Goal: Task Accomplishment & Management: Complete application form

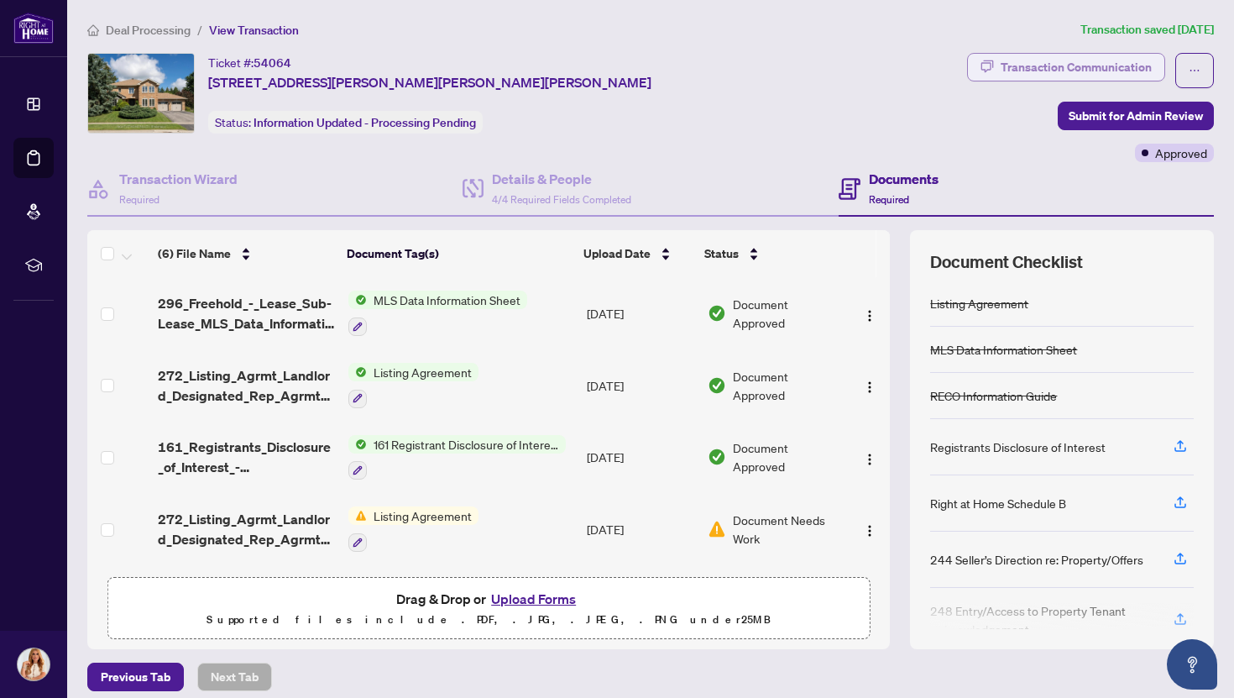
click at [1036, 64] on div "Transaction Communication" at bounding box center [1076, 67] width 151 height 27
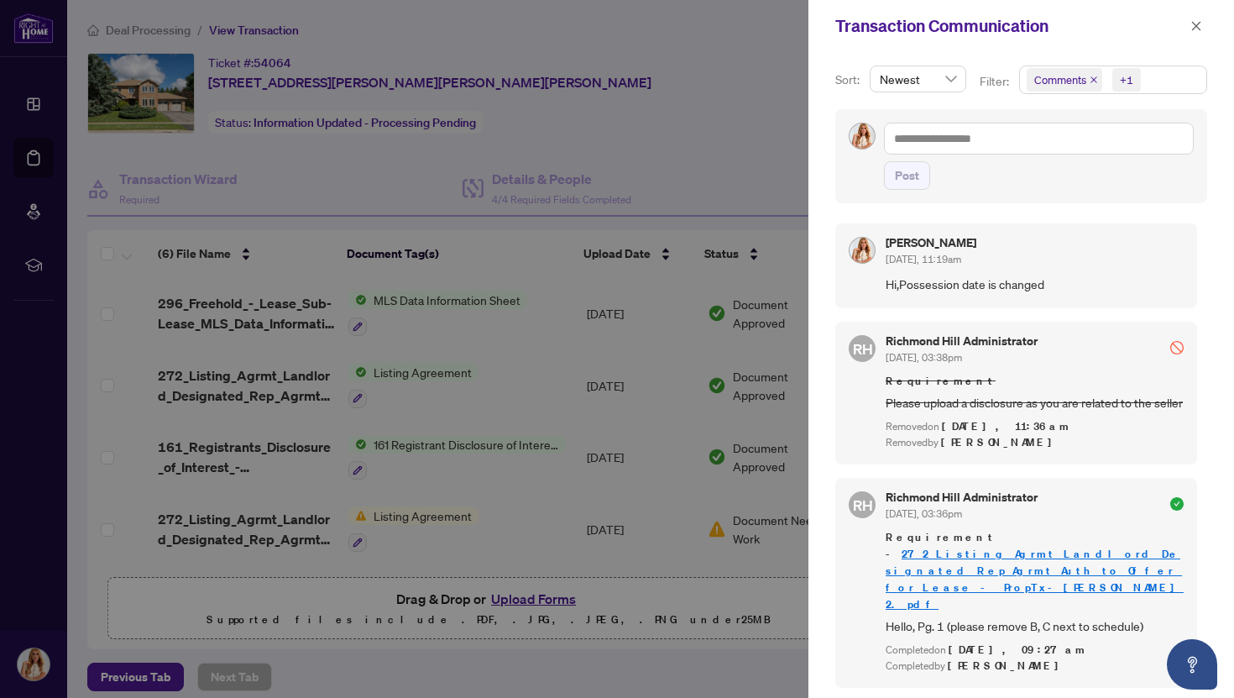
click at [727, 166] on div at bounding box center [617, 349] width 1234 height 698
click at [1199, 24] on icon "close" at bounding box center [1196, 26] width 12 height 12
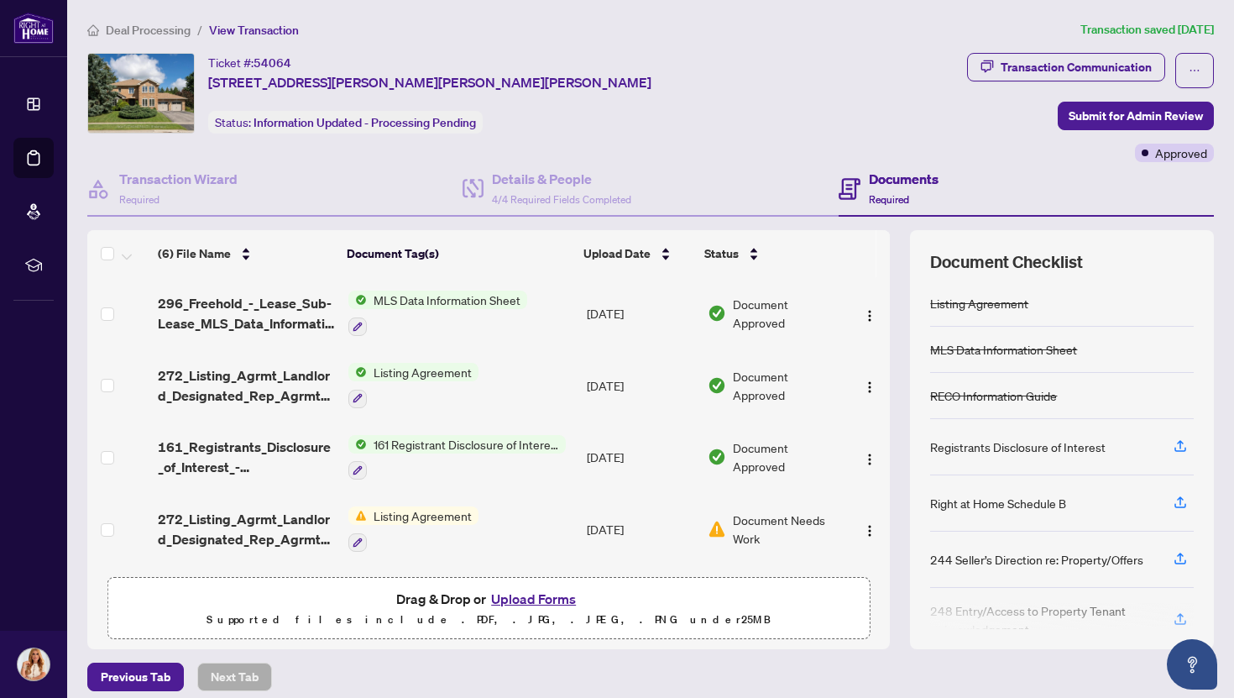
click at [525, 597] on button "Upload Forms" at bounding box center [533, 599] width 95 height 22
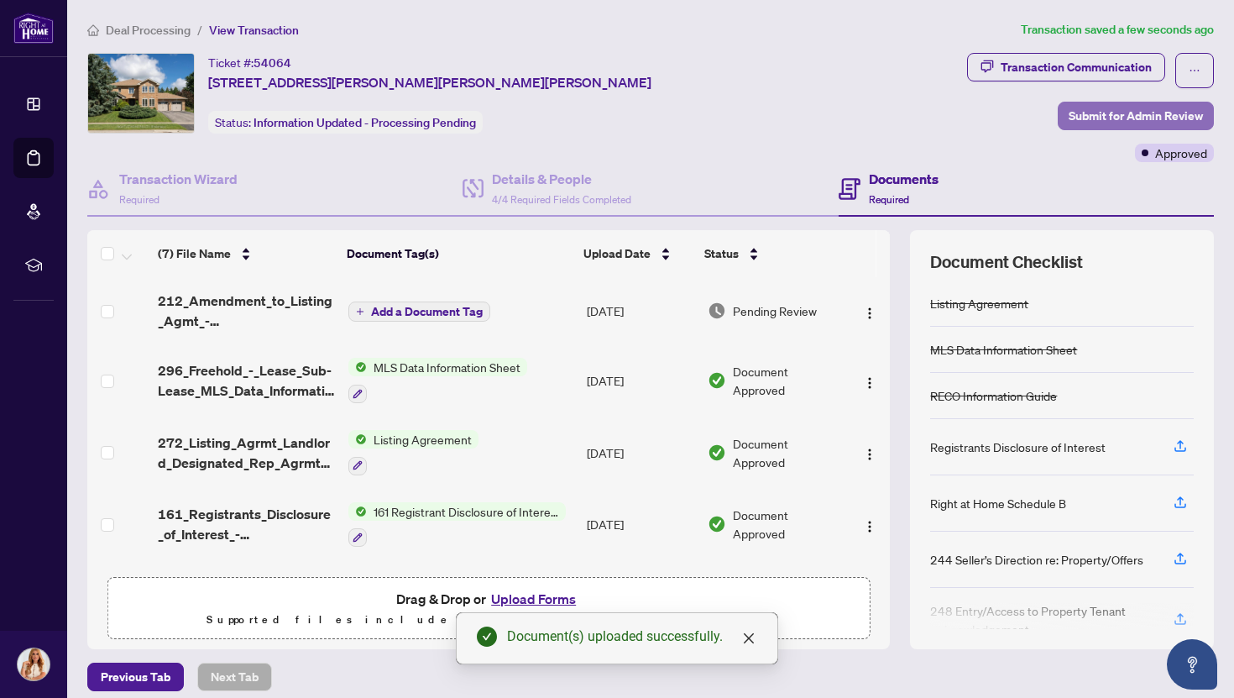
click at [1087, 112] on span "Submit for Admin Review" at bounding box center [1136, 115] width 134 height 27
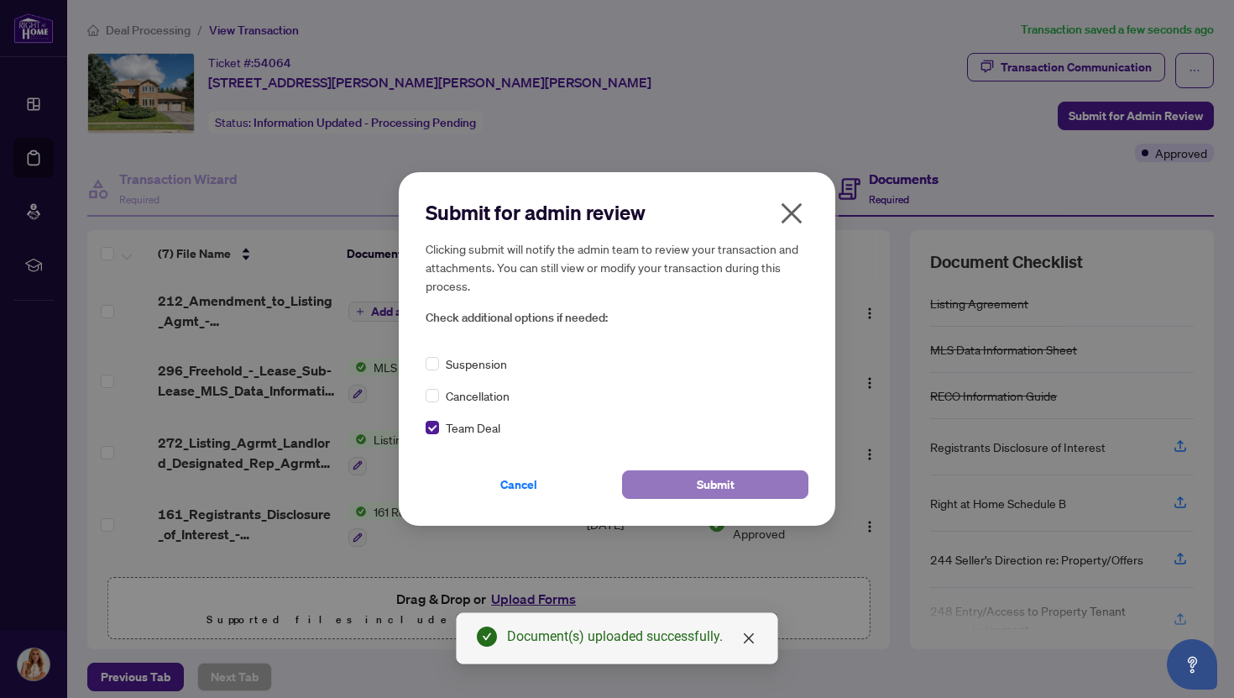
click at [711, 479] on span "Submit" at bounding box center [716, 484] width 38 height 27
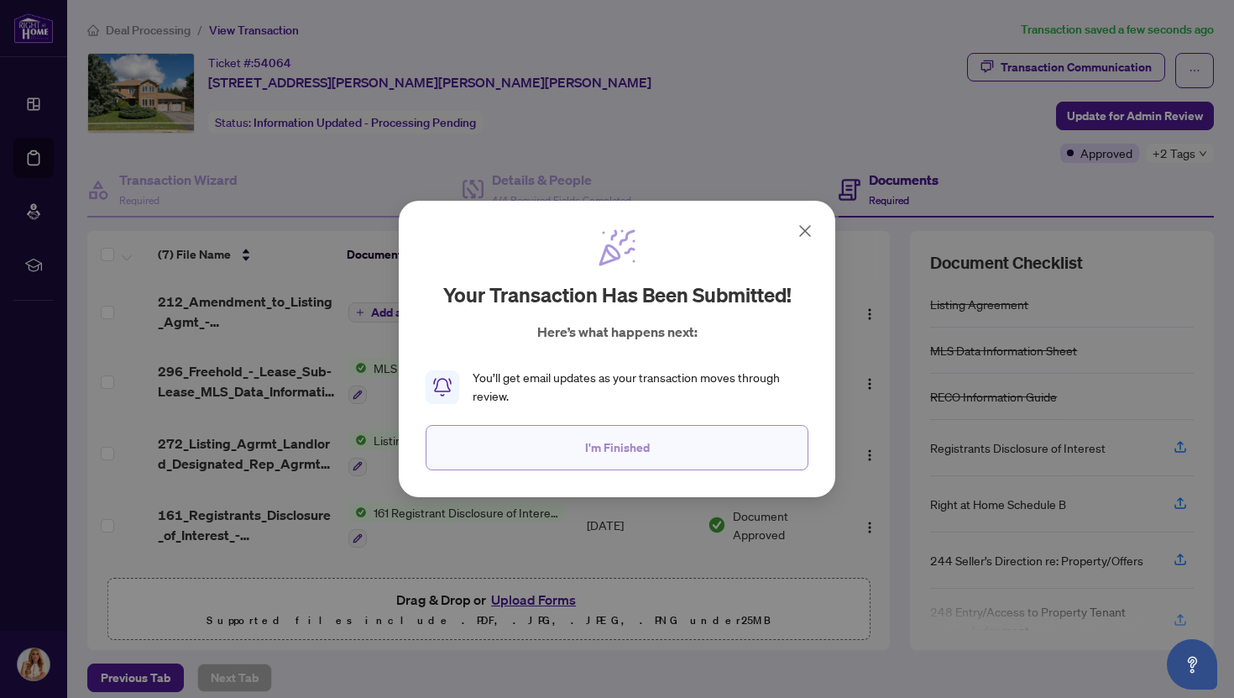
click at [674, 451] on button "I'm Finished" at bounding box center [617, 447] width 383 height 45
